Goal: Information Seeking & Learning: Learn about a topic

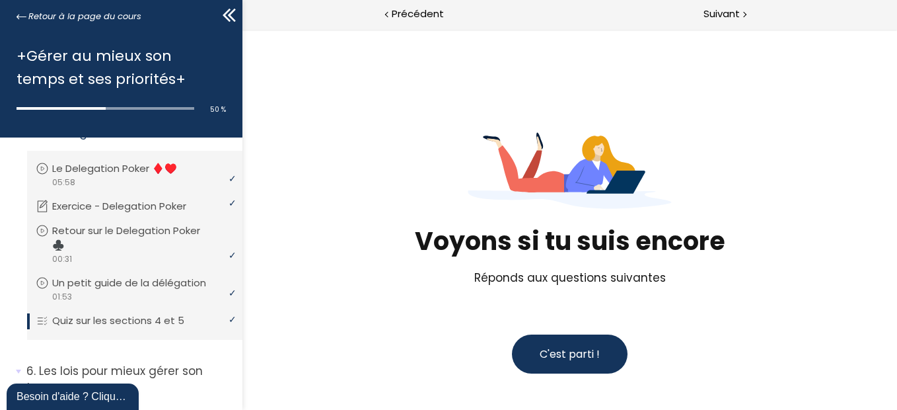
click at [548, 356] on span "C'est parti !" at bounding box center [569, 353] width 60 height 15
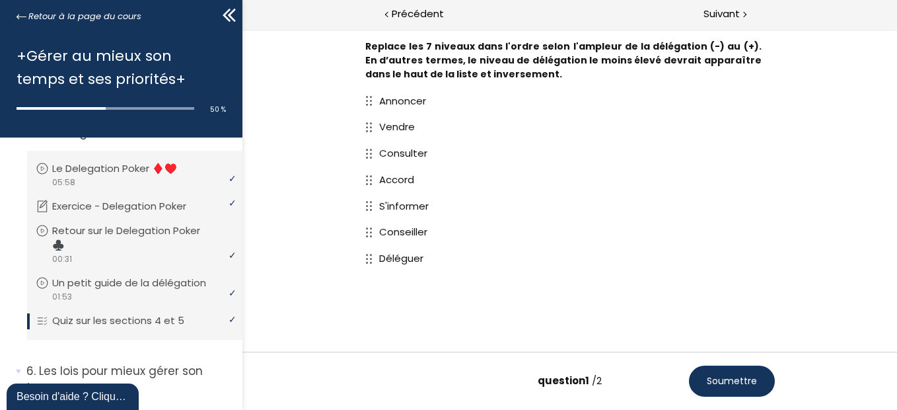
scroll to position [83, 0]
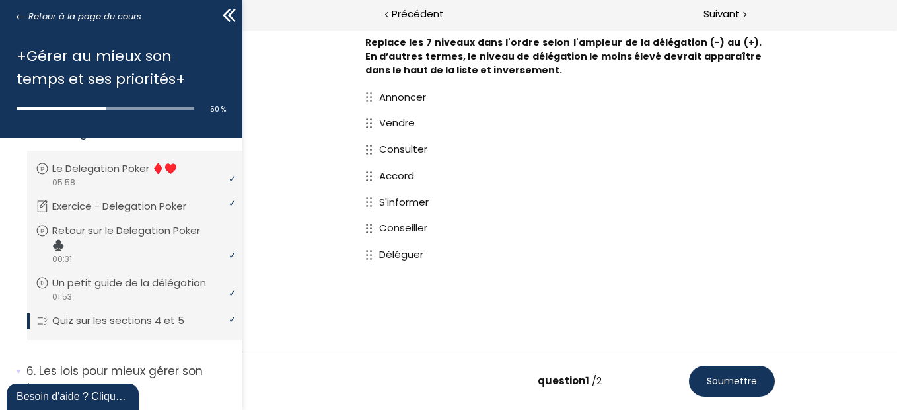
click at [723, 375] on span "Soumettre" at bounding box center [731, 381] width 50 height 14
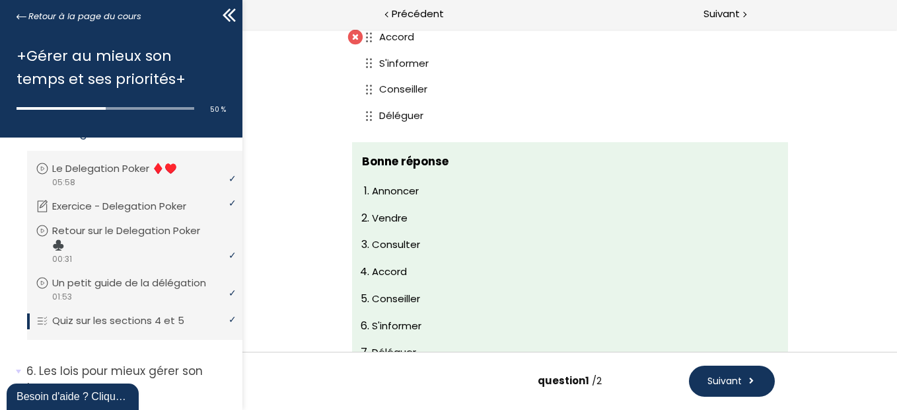
scroll to position [219, 0]
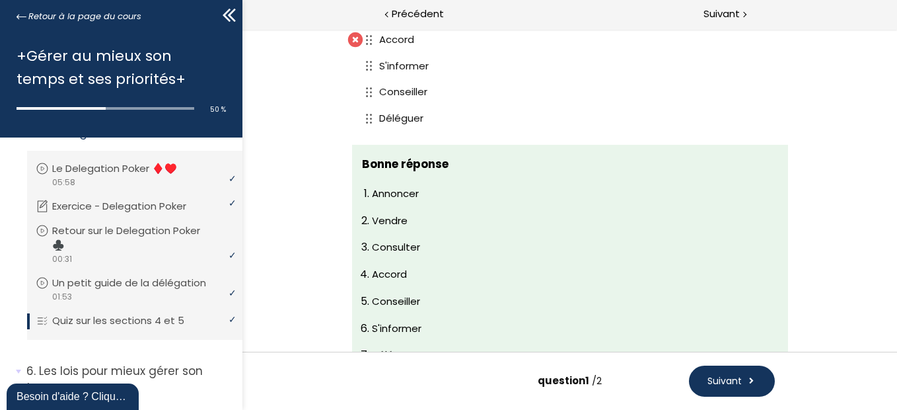
click at [737, 377] on span "Suivant" at bounding box center [724, 381] width 34 height 14
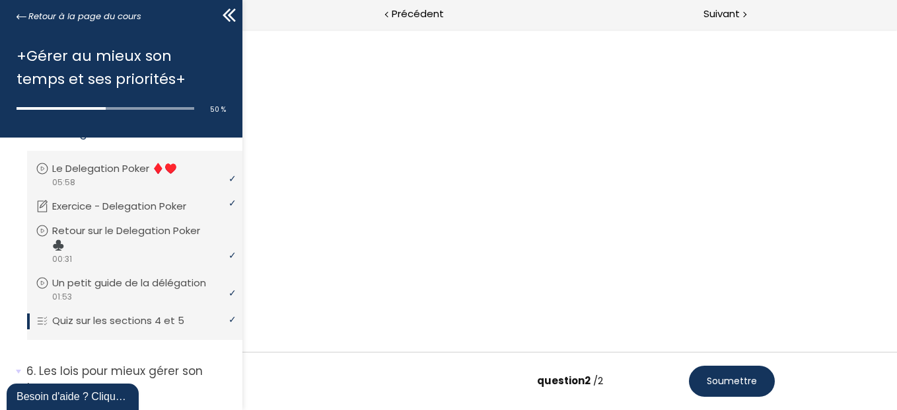
scroll to position [0, 0]
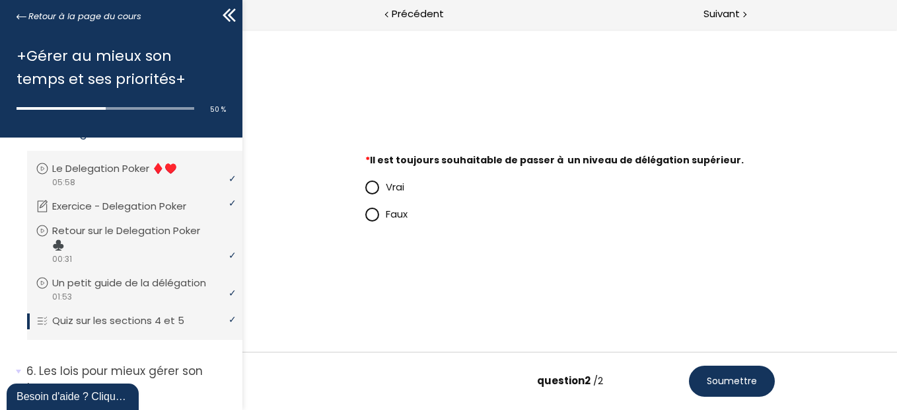
click at [373, 221] on span at bounding box center [372, 214] width 14 height 14
click at [365, 217] on input "Faux" at bounding box center [365, 217] width 0 height 0
click at [739, 382] on span "Soumettre" at bounding box center [731, 381] width 50 height 14
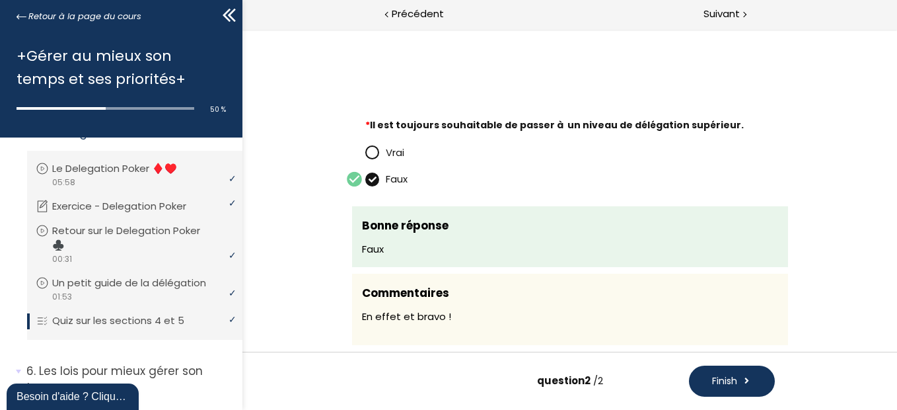
click at [739, 383] on button "Finish" at bounding box center [732, 380] width 86 height 31
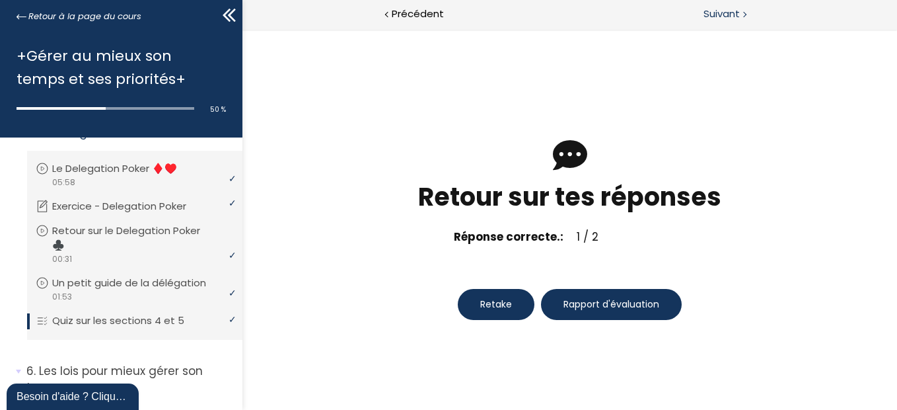
click at [727, 13] on span "Suivant" at bounding box center [722, 14] width 36 height 17
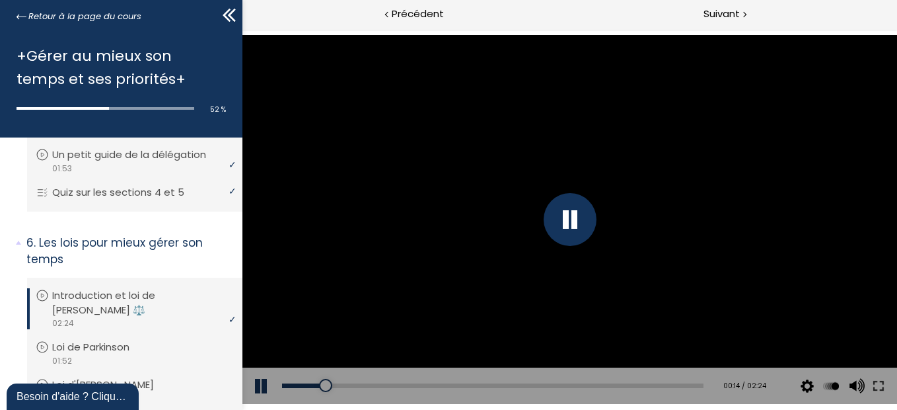
scroll to position [579, 0]
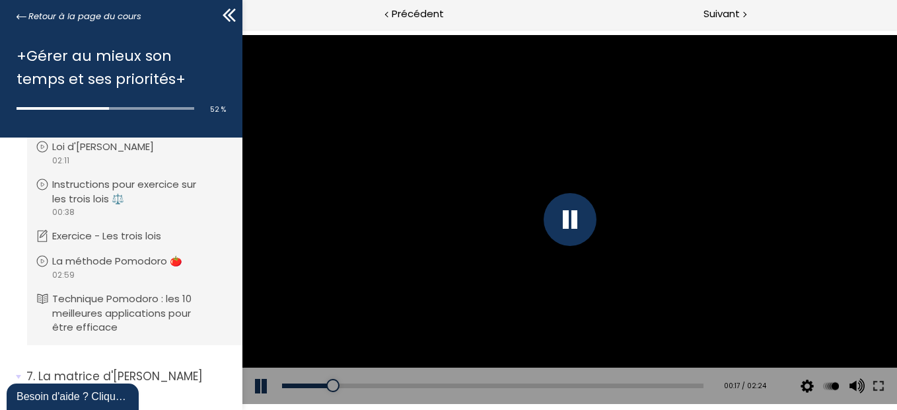
click at [264, 383] on button at bounding box center [262, 385] width 40 height 37
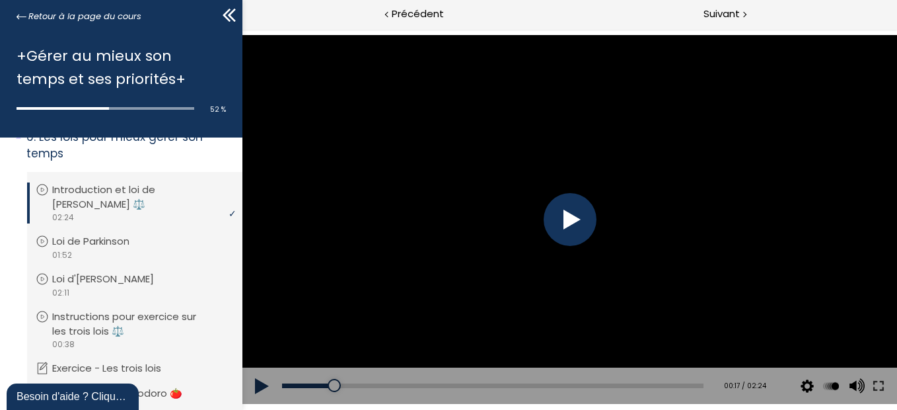
scroll to position [440, 0]
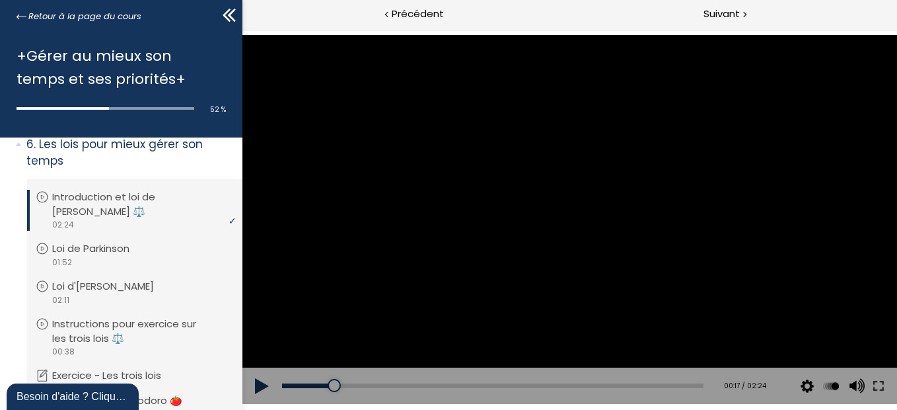
drag, startPoint x: 238, startPoint y: 328, endPoint x: 6, endPoint y: 260, distance: 241.9
click at [242, 367] on button at bounding box center [262, 385] width 40 height 37
click at [588, 215] on div at bounding box center [569, 219] width 53 height 53
click at [552, 190] on div at bounding box center [569, 219] width 655 height 368
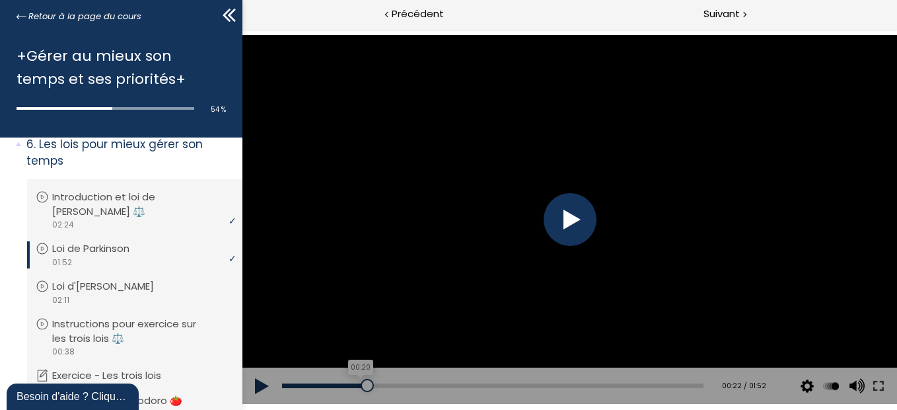
click at [356, 383] on div "00:20" at bounding box center [492, 385] width 422 height 5
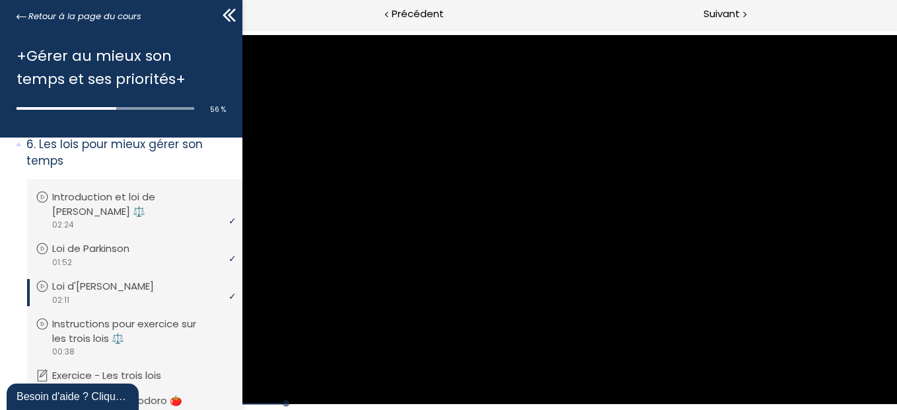
click at [560, 227] on div at bounding box center [569, 219] width 655 height 368
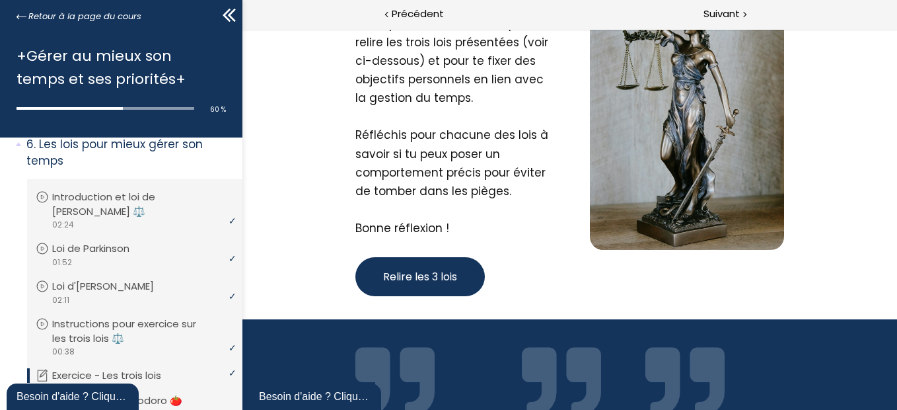
scroll to position [83, 0]
